Goal: Transaction & Acquisition: Register for event/course

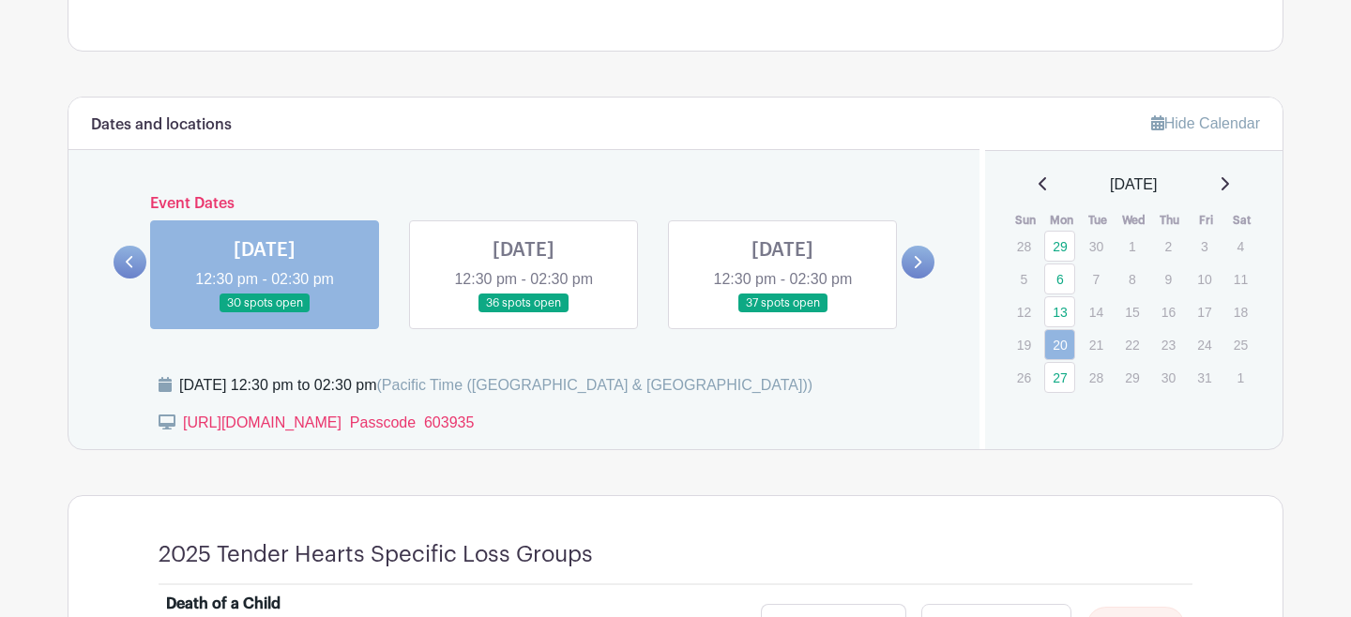
scroll to position [971, 0]
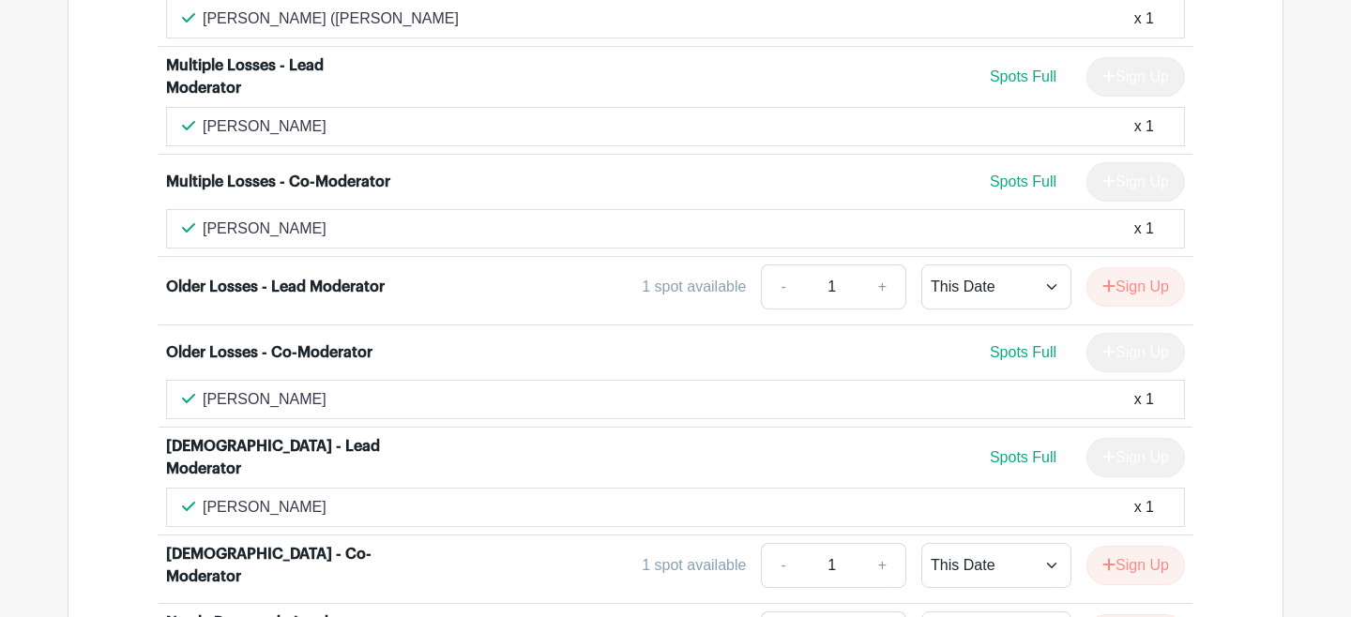
scroll to position [5090, 0]
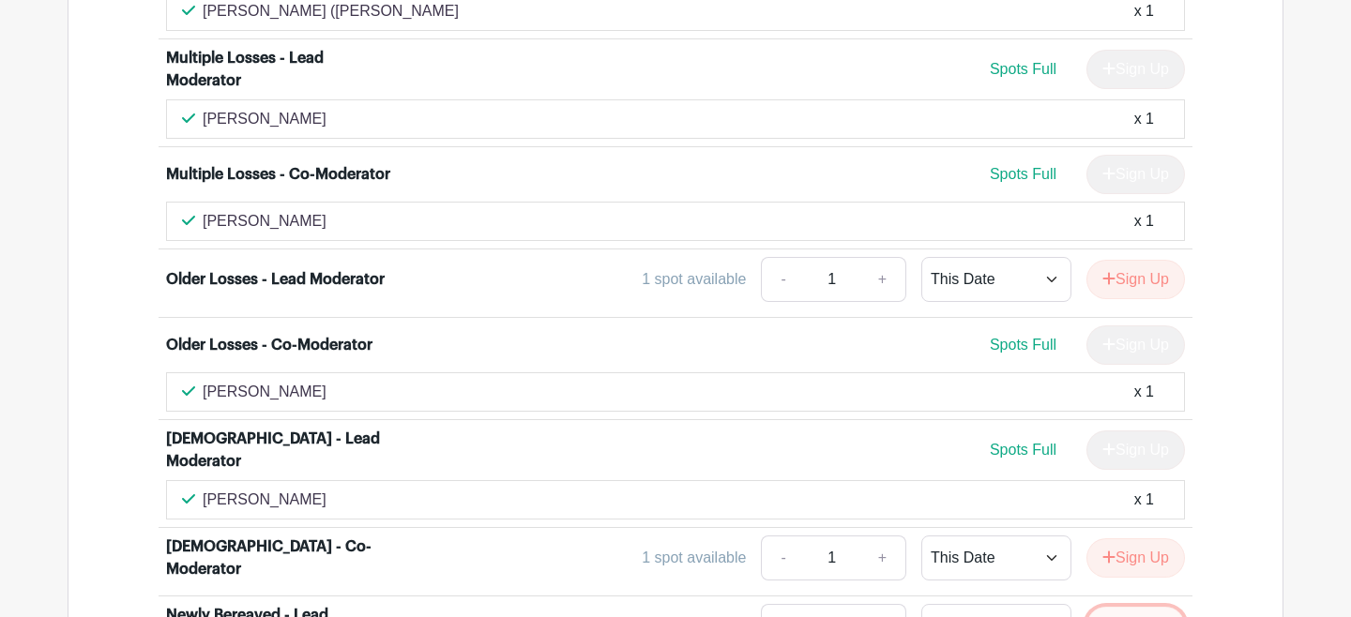
click at [1123, 607] on button "Sign Up" at bounding box center [1135, 626] width 98 height 39
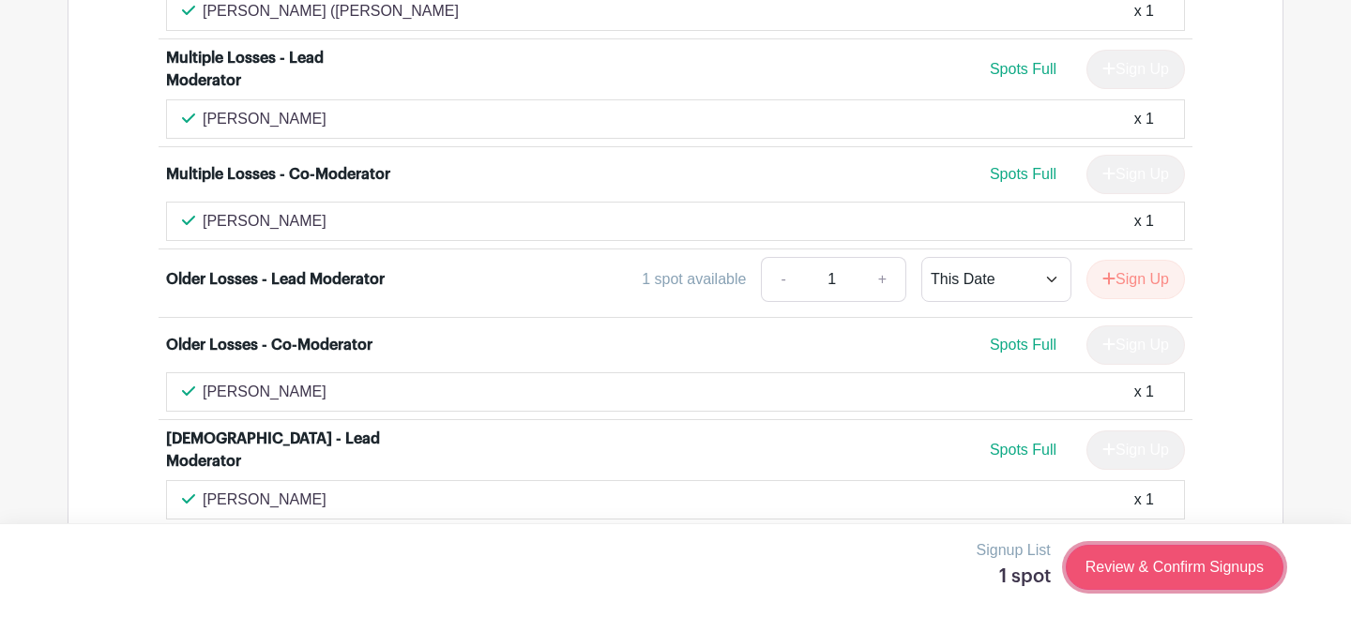
click at [1160, 568] on link "Review & Confirm Signups" at bounding box center [1175, 567] width 218 height 45
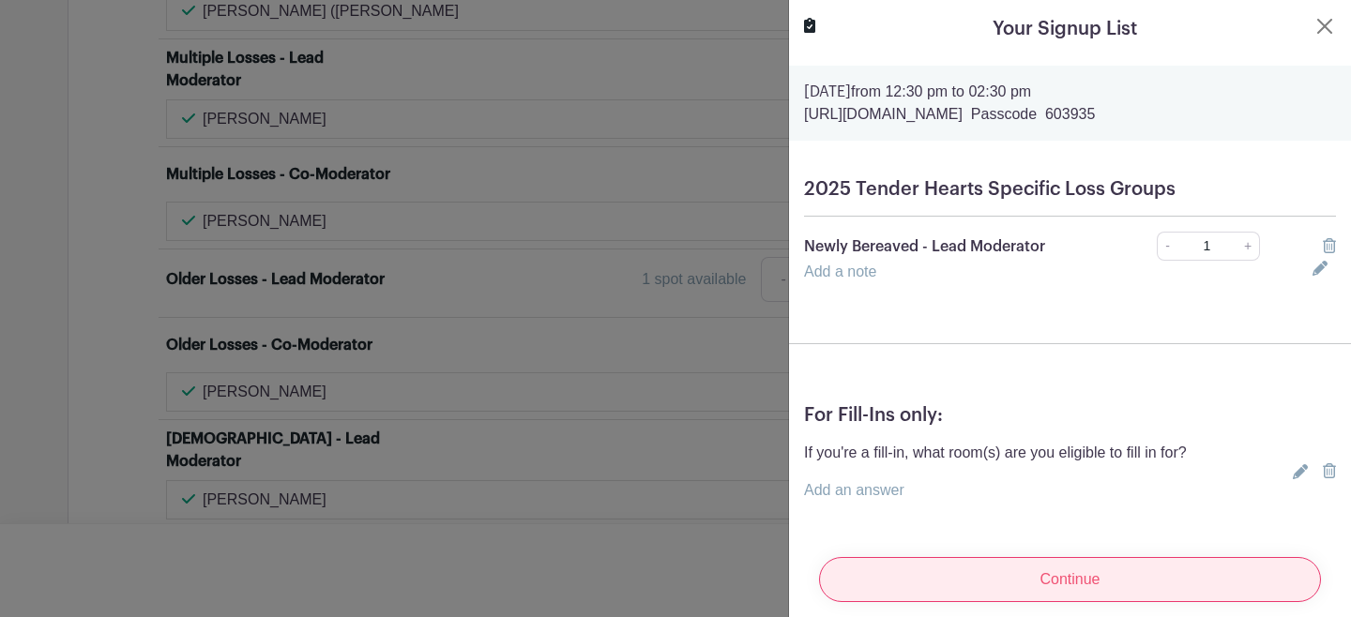
click at [991, 579] on input "Continue" at bounding box center [1070, 579] width 502 height 45
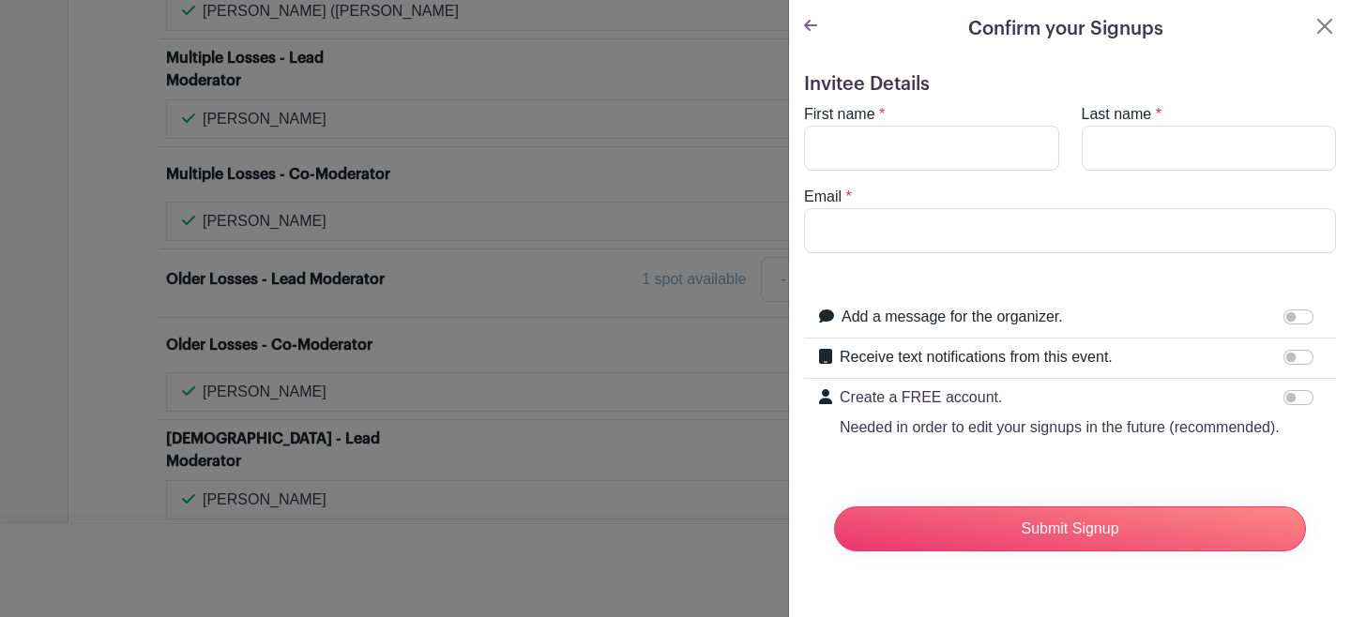
scroll to position [5129, 0]
click at [949, 144] on input "First name" at bounding box center [931, 148] width 255 height 45
type input "Judith"
click at [1147, 153] on input "Last name" at bounding box center [1209, 148] width 255 height 45
type input "McFarlane"
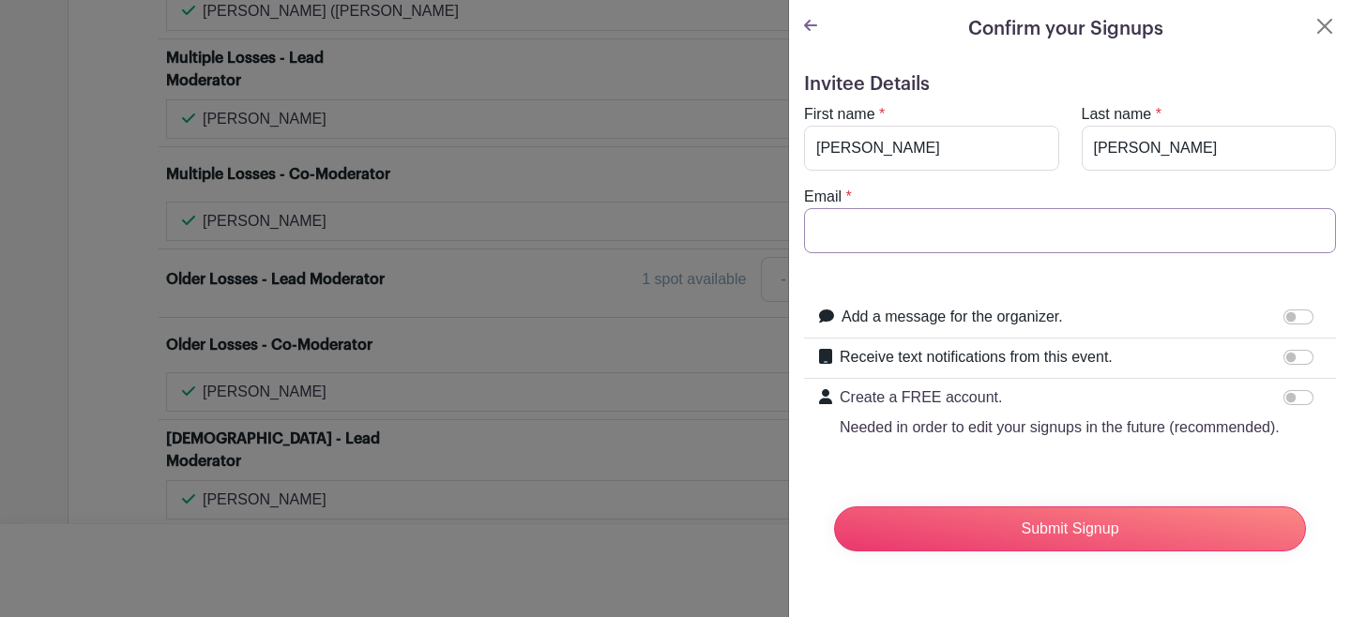
click at [1040, 230] on input "Email" at bounding box center [1070, 230] width 532 height 45
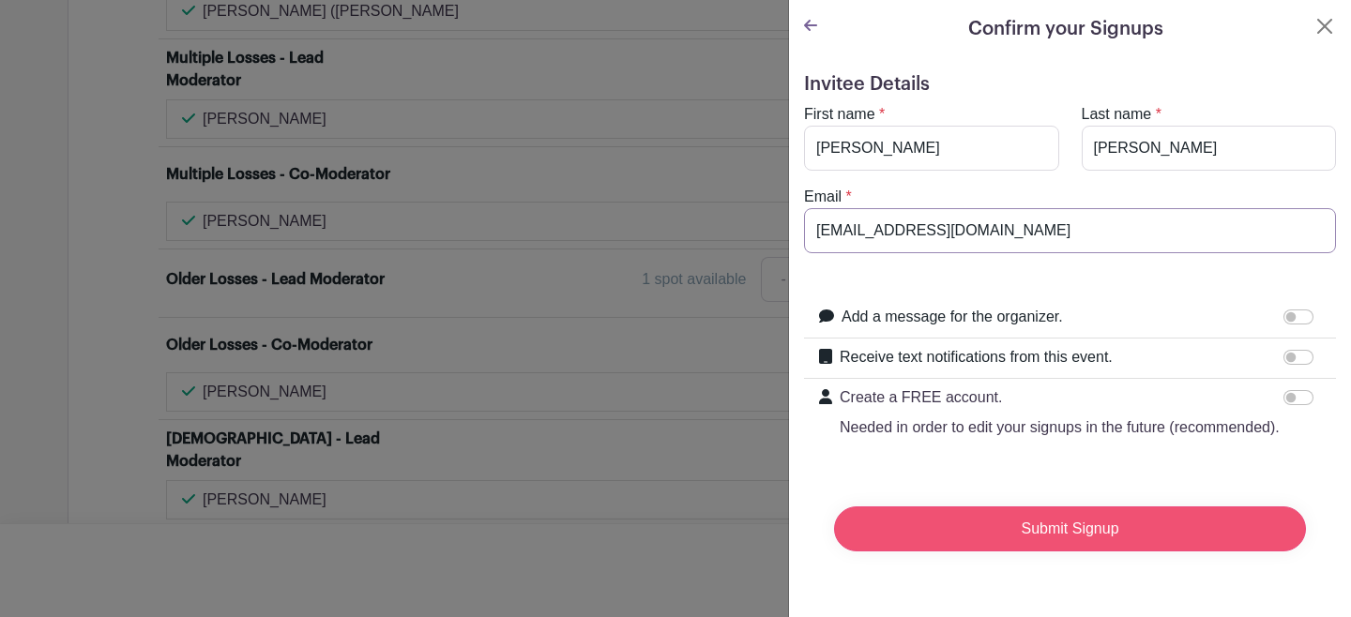
type input "jmcfarlane@twu.edu"
click at [1104, 524] on input "Submit Signup" at bounding box center [1070, 529] width 472 height 45
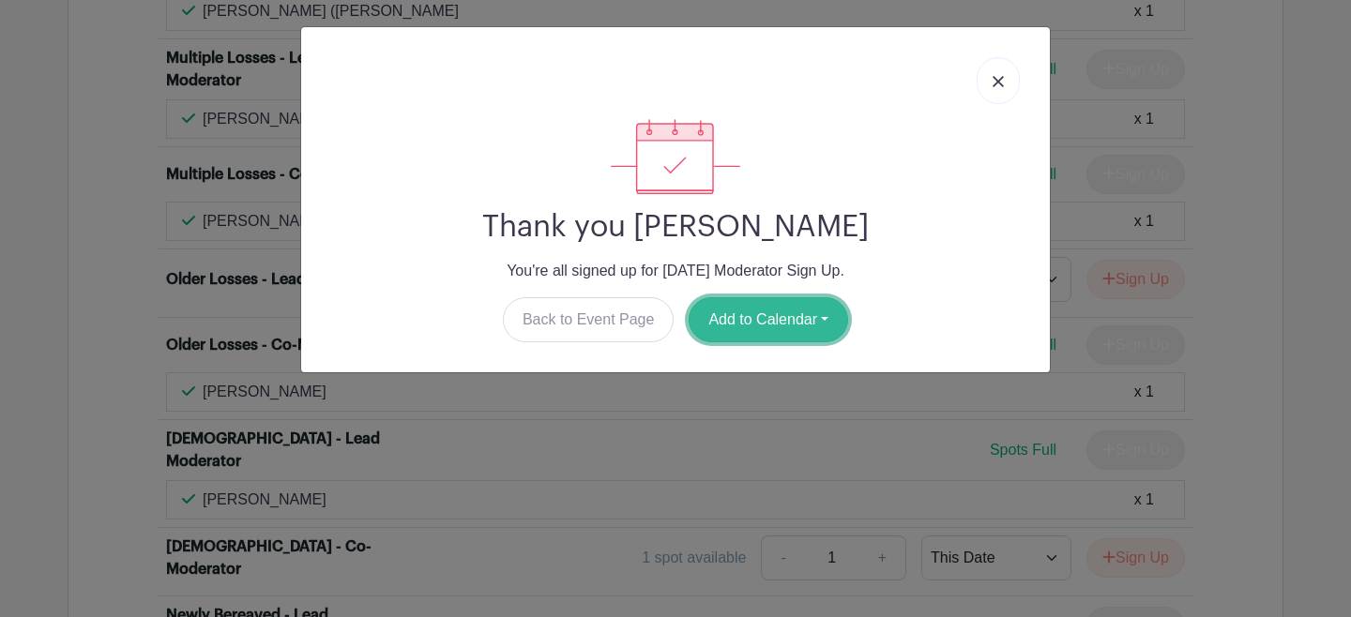
click at [780, 313] on button "Add to Calendar" at bounding box center [767, 319] width 159 height 45
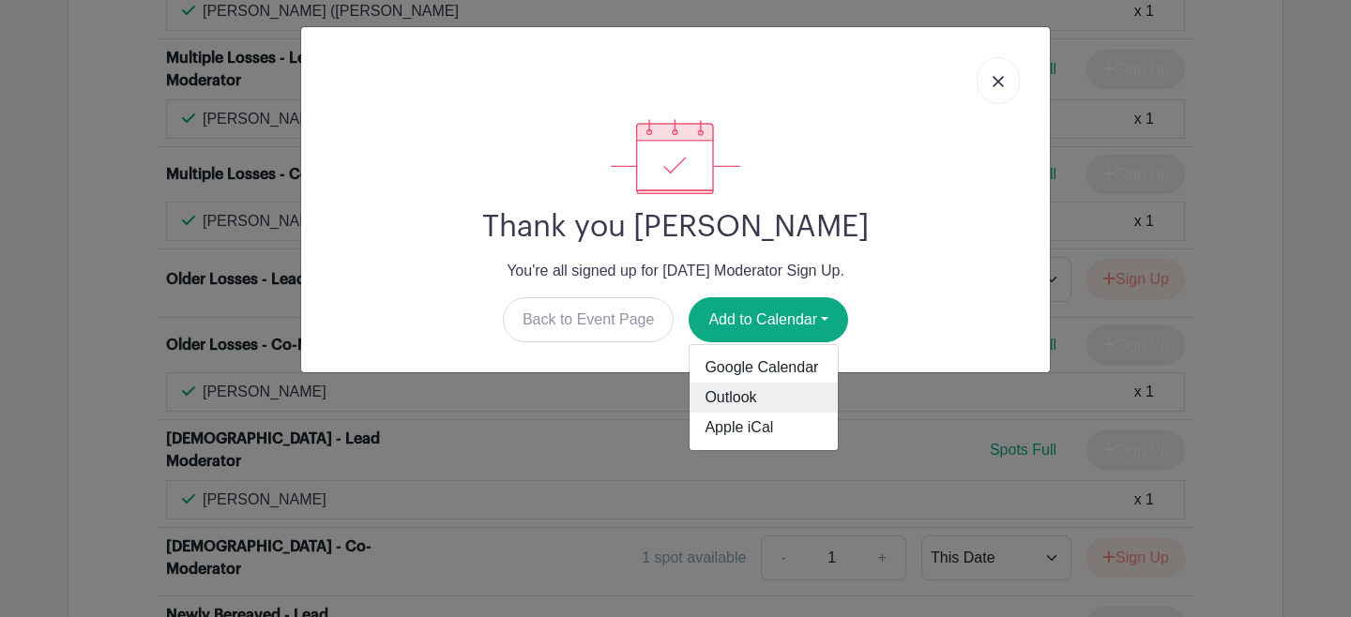
click at [749, 401] on link "Outlook" at bounding box center [763, 398] width 148 height 30
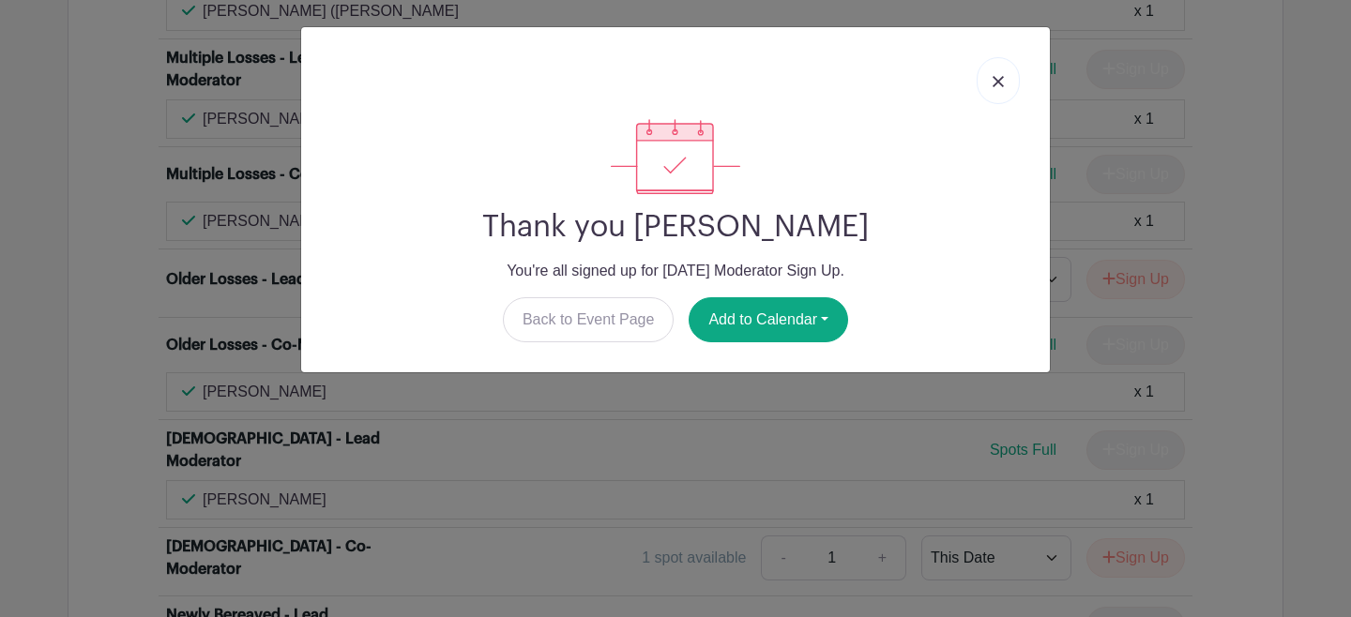
click at [998, 80] on img at bounding box center [997, 81] width 11 height 11
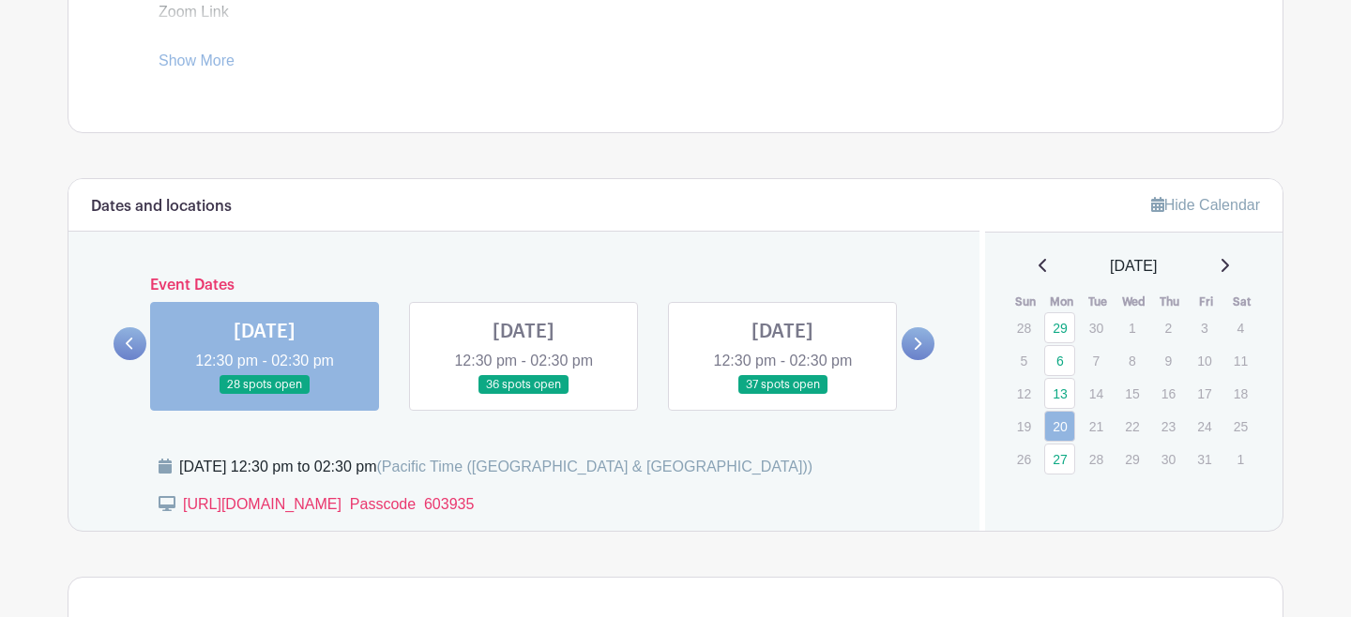
scroll to position [884, 0]
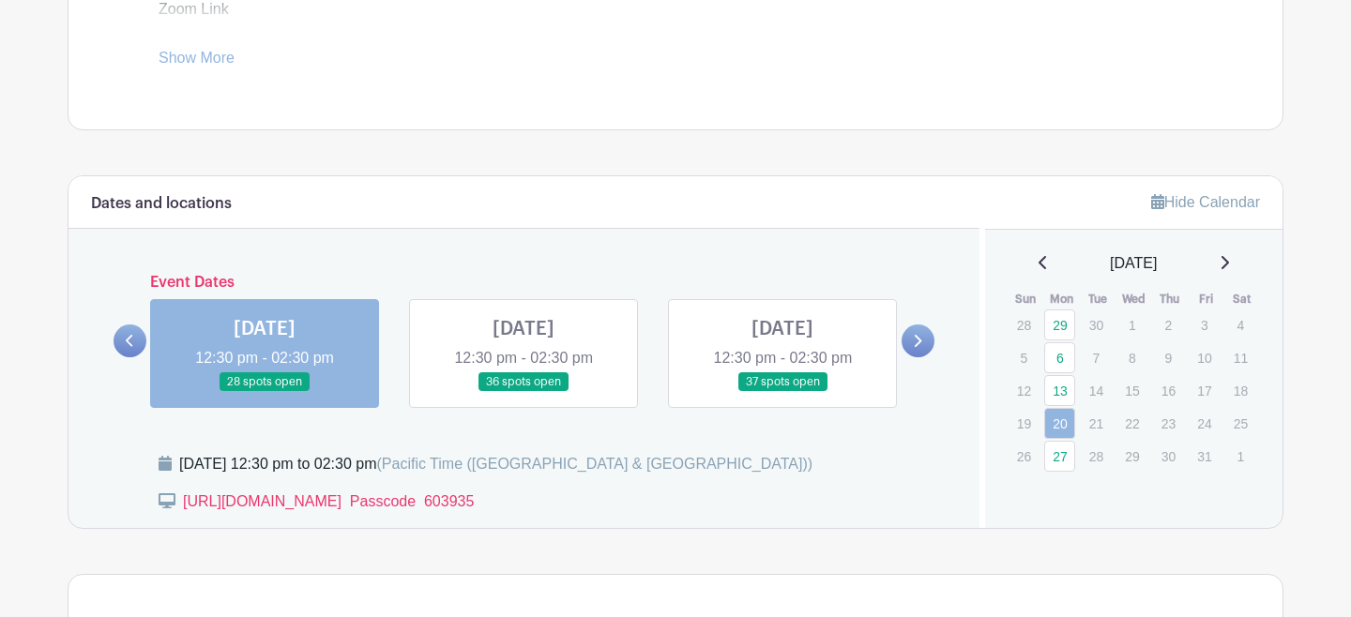
click at [523, 392] on link at bounding box center [523, 392] width 0 height 0
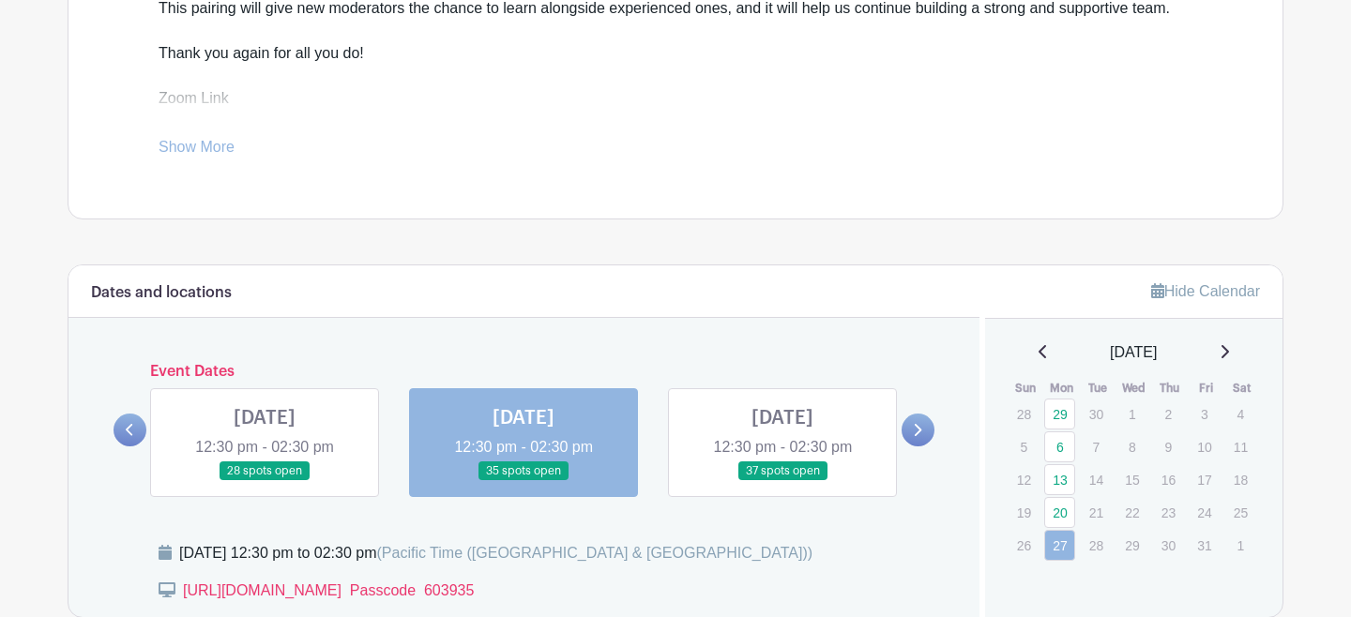
scroll to position [801, 0]
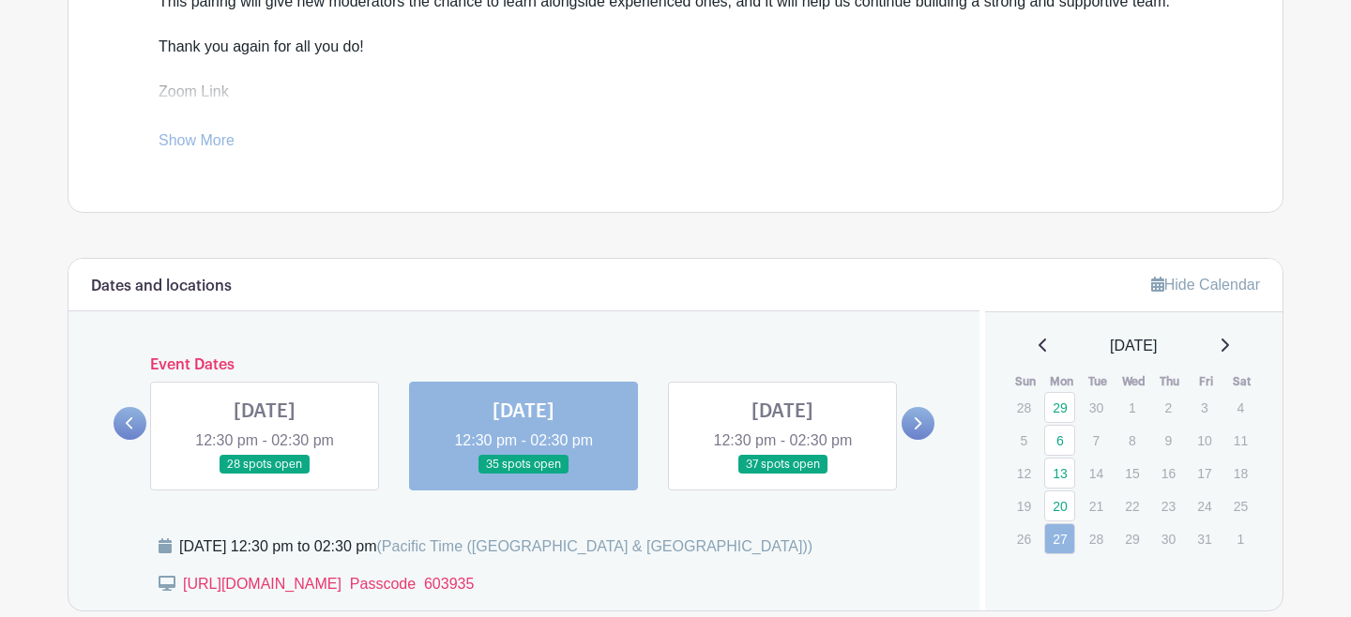
click at [782, 475] on link at bounding box center [782, 475] width 0 height 0
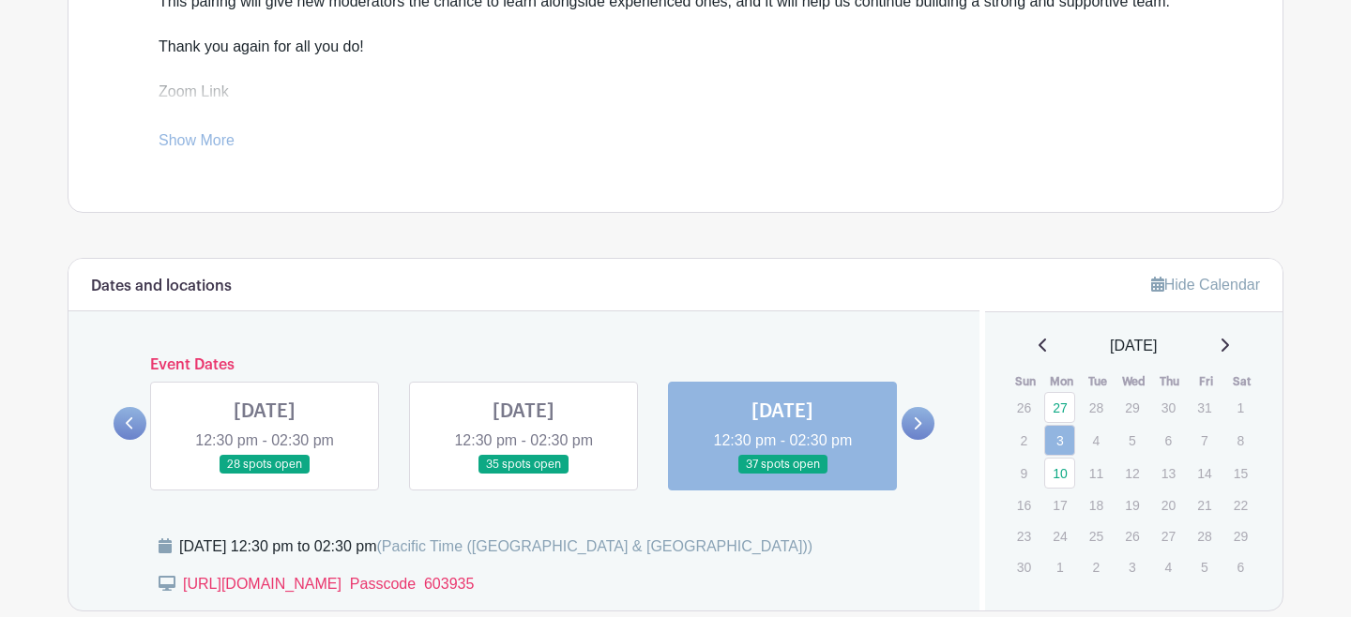
click at [782, 475] on link at bounding box center [782, 475] width 0 height 0
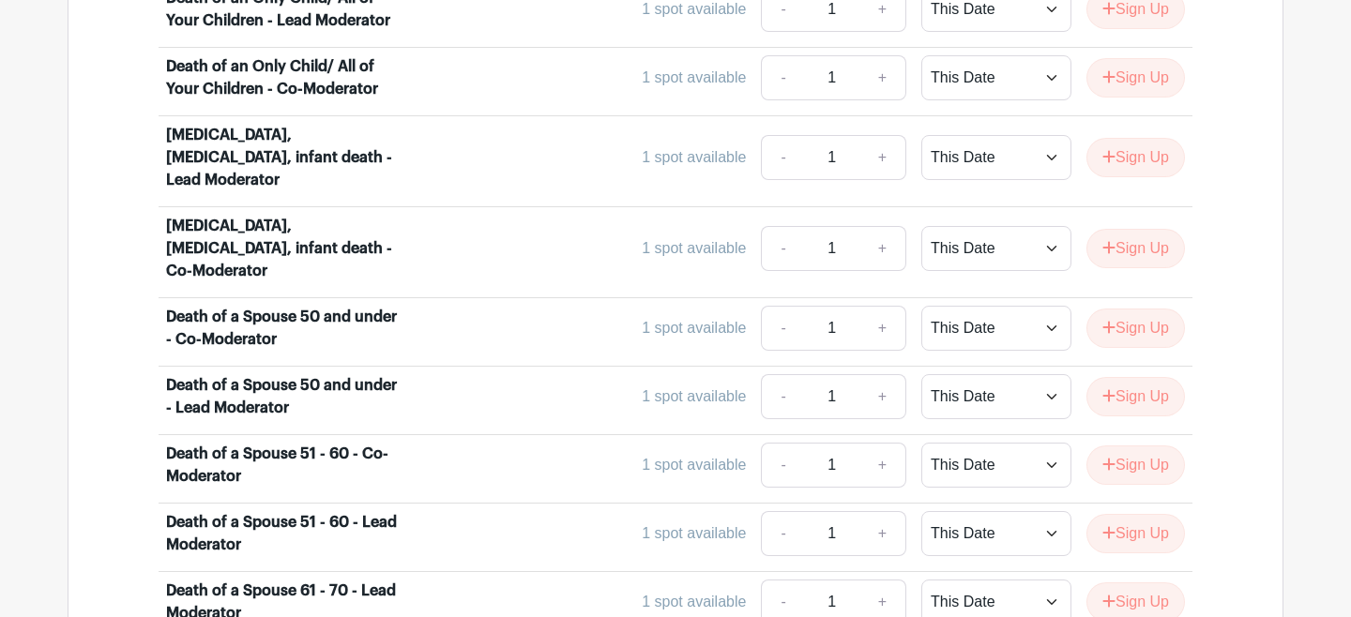
scroll to position [2417, 0]
